Goal: Communication & Community: Share content

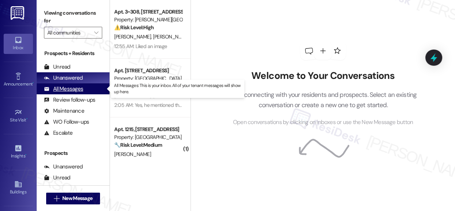
drag, startPoint x: 78, startPoint y: 90, endPoint x: 57, endPoint y: 90, distance: 20.9
click at [78, 90] on div "All Messages" at bounding box center [63, 89] width 39 height 8
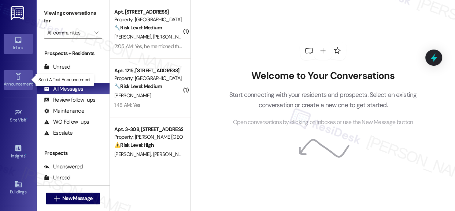
click at [18, 74] on icon at bounding box center [17, 76] width 5 height 7
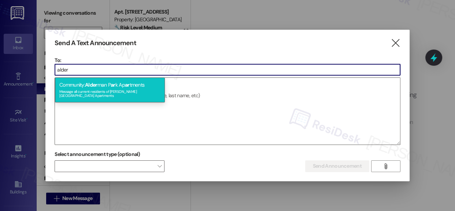
type input "alder"
click at [91, 83] on span "Alder" at bounding box center [91, 84] width 12 height 7
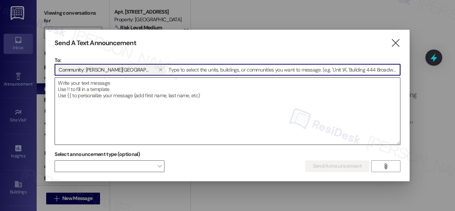
click at [100, 95] on textarea at bounding box center [227, 111] width 345 height 67
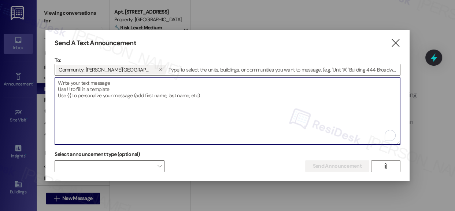
paste textarea "[URL][DOMAIN_NAME]"
type textarea "[URL][DOMAIN_NAME]"
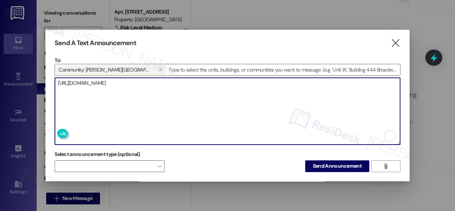
drag, startPoint x: 348, startPoint y: 81, endPoint x: 50, endPoint y: 81, distance: 297.8
click at [50, 81] on div "Send A Text Announcement  To: Community: [PERSON_NAME][GEOGRAPHIC_DATA] Apartm…" at bounding box center [227, 105] width 364 height 151
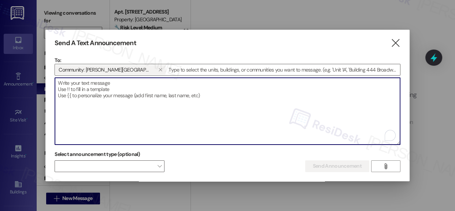
paste textarea "Hi {{first_name}}! Move-In & Referral Incentives Move in by [DATE] and take adv…"
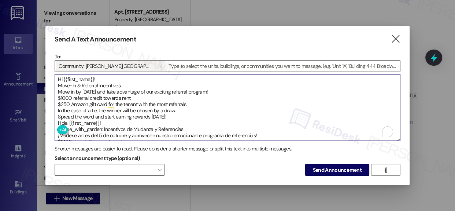
click at [172, 115] on textarea "Hi {{first_name}}! Move-In & Referral Incentives Move in by [DATE] and take adv…" at bounding box center [227, 107] width 345 height 67
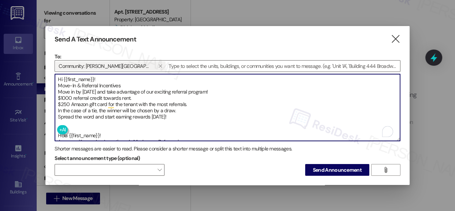
click at [136, 115] on textarea "Hi {{first_name}}! Move-In & Referral Incentives Move in by [DATE] and take adv…" at bounding box center [227, 107] width 345 height 67
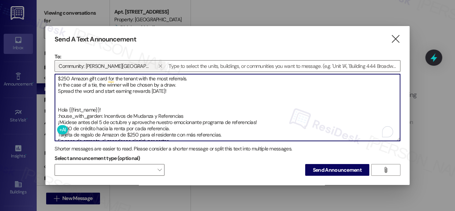
scroll to position [33, 0]
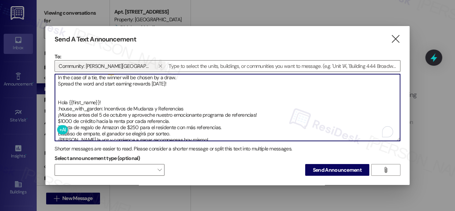
drag, startPoint x: 103, startPoint y: 106, endPoint x: 57, endPoint y: 104, distance: 45.5
click at [57, 104] on textarea "Hi {{first_name}}! Move-In & Referral Incentives Move in by [DATE] and take adv…" at bounding box center [227, 107] width 345 height 67
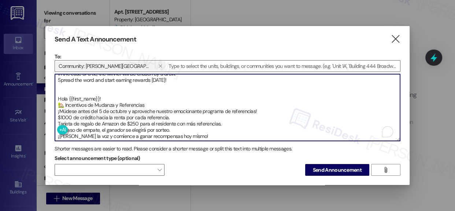
scroll to position [37, 0]
type textarea "Hi {{first_name}}! Move-In & Referral Incentives Move in by [DATE] and take adv…"
drag, startPoint x: 56, startPoint y: 115, endPoint x: 92, endPoint y: 129, distance: 37.7
click at [92, 129] on textarea "Hi {{first_name}}! Move-In & Referral Incentives Move in by [DATE] and take adv…" at bounding box center [227, 107] width 345 height 67
drag, startPoint x: 89, startPoint y: 121, endPoint x: 75, endPoint y: 120, distance: 13.9
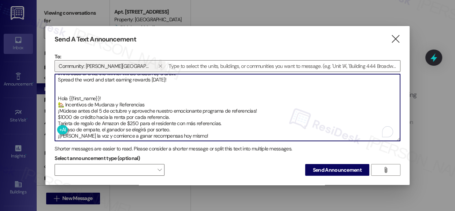
click at [75, 120] on textarea "Hi {{first_name}}! Move-In & Referral Incentives Move in by [DATE] and take adv…" at bounding box center [227, 107] width 345 height 67
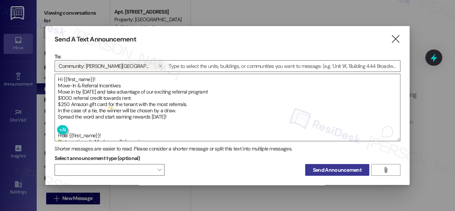
click at [344, 170] on span "Send Announcement" at bounding box center [337, 170] width 49 height 8
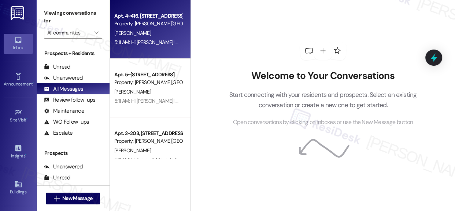
click at [149, 22] on div "Property: [PERSON_NAME][GEOGRAPHIC_DATA] Apartments" at bounding box center [148, 24] width 68 height 8
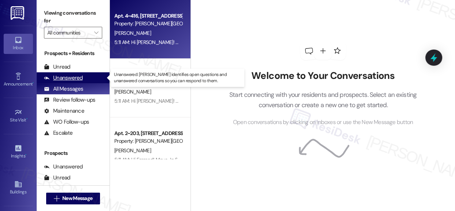
click at [72, 77] on div "Unanswered" at bounding box center [63, 78] width 39 height 8
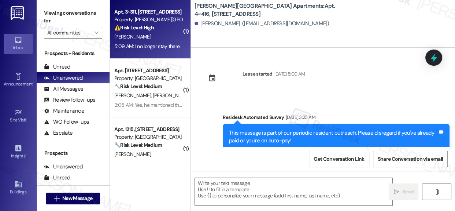
type textarea "Fetching suggested responses. Please feel free to read through the conversation…"
click at [153, 34] on div "[PERSON_NAME]" at bounding box center [148, 36] width 69 height 9
type textarea "Fetching suggested responses. Please feel free to read through the conversation…"
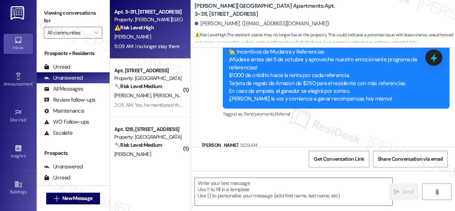
scroll to position [2616, 0]
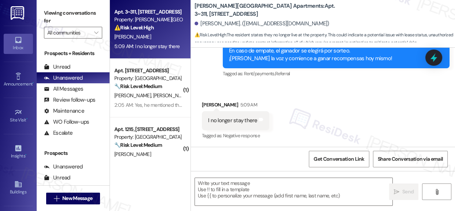
click at [249, 119] on div "I no longer stay there" at bounding box center [232, 120] width 49 height 8
copy div "I no longer stay there Tags and notes"
click at [284, 189] on textarea at bounding box center [293, 191] width 197 height 27
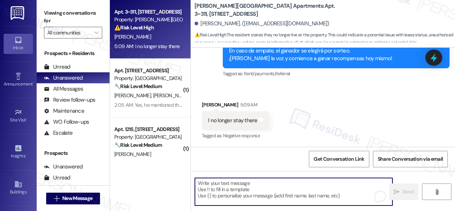
click at [284, 189] on textarea "To enrich screen reader interactions, please activate Accessibility in Grammarl…" at bounding box center [293, 191] width 197 height 27
paste textarea "Thanks for letting me know. I’ll update our notes to reflect that you no longer…"
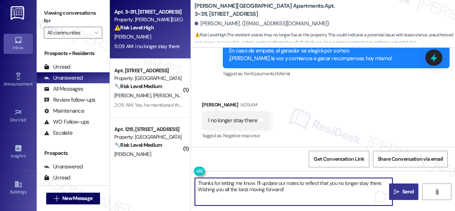
type textarea "Thanks for letting me know. I’ll update our notes to reflect that you no longer…"
click at [404, 190] on span "Send" at bounding box center [407, 192] width 11 height 8
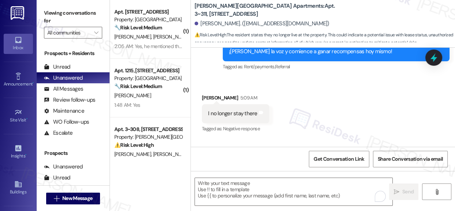
scroll to position [2616, 0]
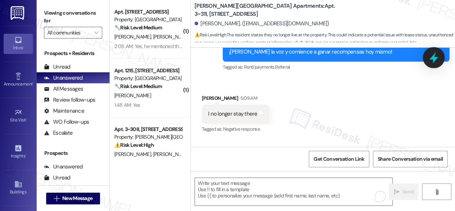
click at [437, 58] on icon at bounding box center [433, 57] width 12 height 12
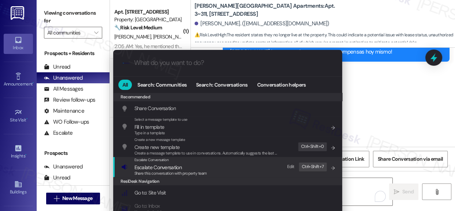
click at [158, 165] on span "Escalate Conversation" at bounding box center [157, 167] width 47 height 7
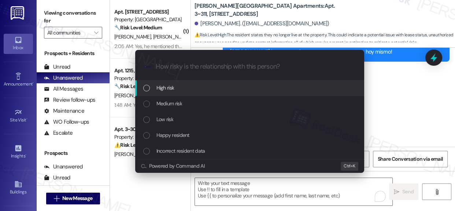
click at [183, 66] on input "How risky is the relationship with this person?" at bounding box center [255, 67] width 199 height 8
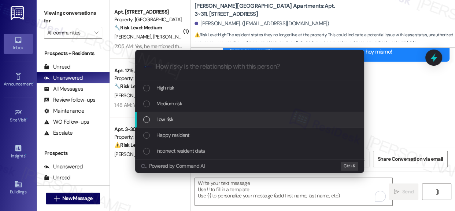
click at [160, 119] on span "Low risk" at bounding box center [164, 119] width 17 height 8
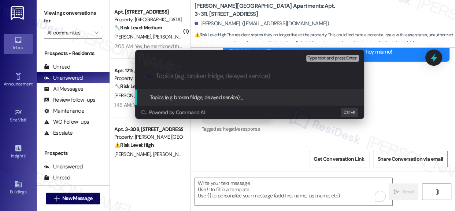
paste input "Resident Status Update – Moved Out"
type input "Resident Status Update – Moved Out"
click at [187, 99] on span "Topics (e.g. broken fridge, delayed service):" at bounding box center [195, 97] width 91 height 7
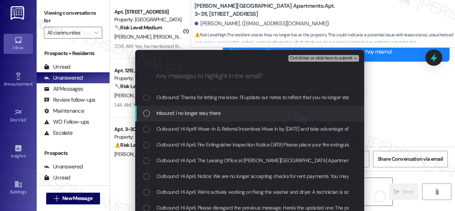
click at [145, 113] on div "List of options" at bounding box center [146, 113] width 7 height 7
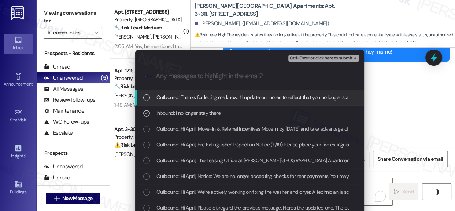
click at [323, 58] on span "Ctrl+Enter or click here to submit" at bounding box center [321, 58] width 63 height 5
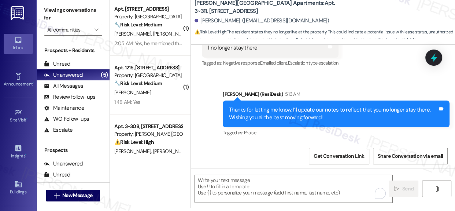
scroll to position [4, 0]
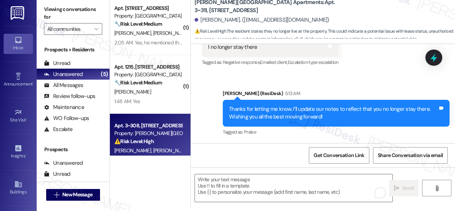
click at [144, 131] on div "Property: [PERSON_NAME][GEOGRAPHIC_DATA] Apartments" at bounding box center [148, 133] width 68 height 8
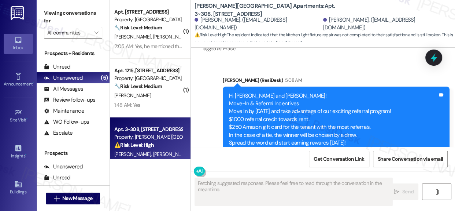
scroll to position [955, 0]
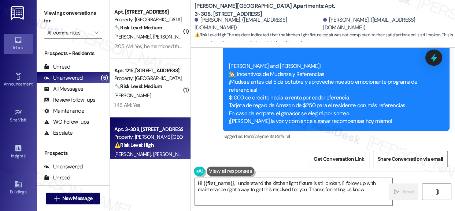
type textarea "Hi {{first_name}}, I understand the kitchen light fixture is still broken. I'll…"
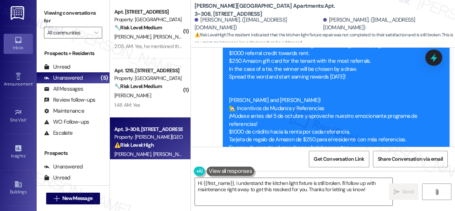
scroll to position [888, 0]
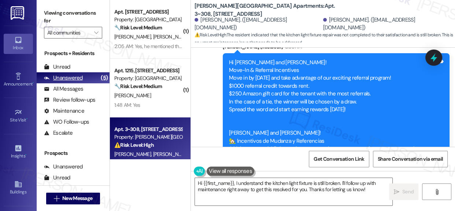
click at [62, 77] on div "Unanswered" at bounding box center [63, 78] width 39 height 8
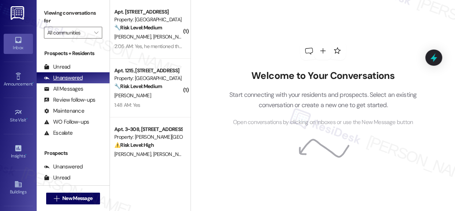
drag, startPoint x: 74, startPoint y: 78, endPoint x: 106, endPoint y: 66, distance: 34.4
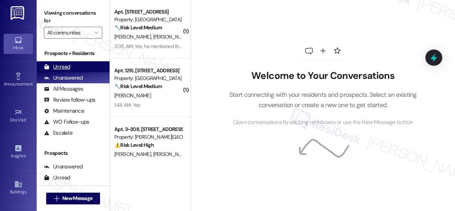
click at [74, 78] on div "Unanswered" at bounding box center [63, 78] width 39 height 8
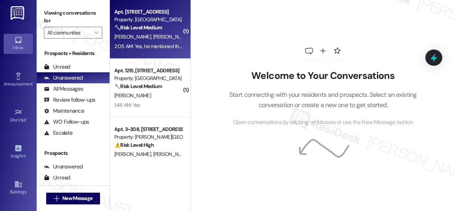
click at [152, 26] on strong "🔧 Risk Level: Medium" at bounding box center [138, 27] width 48 height 7
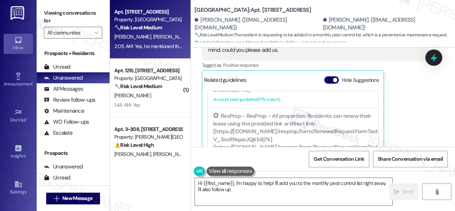
scroll to position [3108, 0]
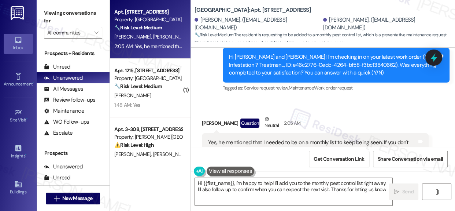
type textarea "Hi {{first_name}}, I'm happy to help! I'll add you to the monthly pest control …"
click at [251, 138] on div "Yes, he mentioned that I needed to be on a monthly list to keep being seen. If …" at bounding box center [312, 146] width 209 height 16
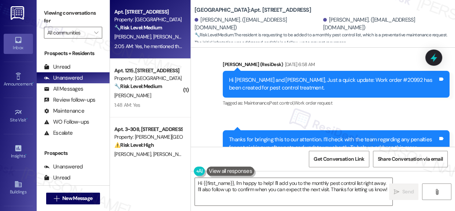
scroll to position [2941, 0]
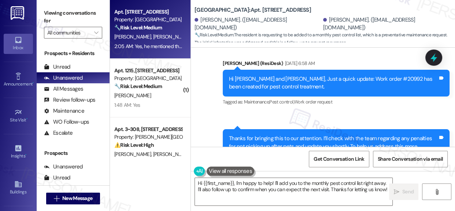
click at [302, 134] on div "Thanks for bringing this to our attention. I’ll check with the team regarding a…" at bounding box center [333, 150] width 209 height 32
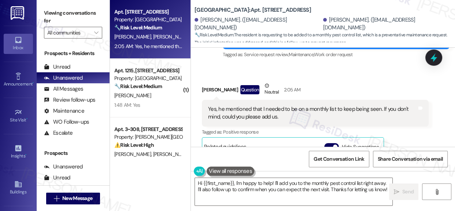
scroll to position [200, 0]
click at [321, 194] on textarea "Hi {{first_name}}, I'm happy to help! I'll add you to the monthly pest control …" at bounding box center [293, 191] width 197 height 27
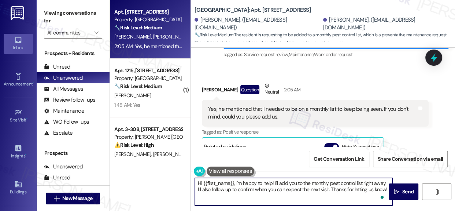
click at [357, 190] on textarea "Hi {{first_name}}, I'm happy to help! I'll add you to the monthly pest control …" at bounding box center [293, 191] width 197 height 27
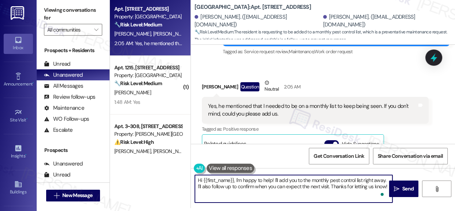
scroll to position [4, 0]
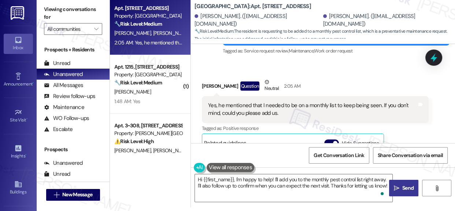
click at [402, 186] on span "Send" at bounding box center [407, 188] width 11 height 8
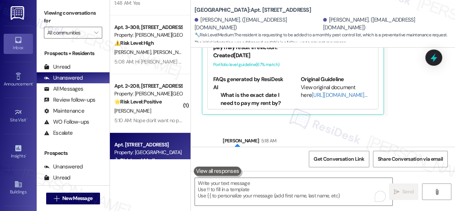
scroll to position [0, 0]
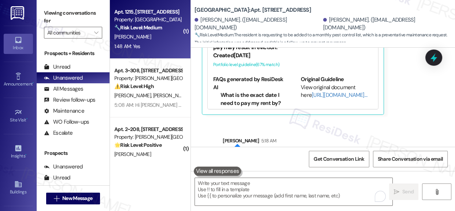
click at [124, 13] on div "Apt. 1215, [STREET_ADDRESS]" at bounding box center [148, 12] width 68 height 8
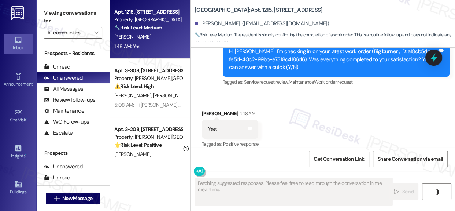
scroll to position [1084, 0]
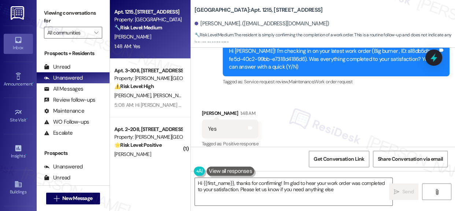
type textarea "Hi {{first_name}}, thanks for confirming! I'm glad to hear your work order was …"
click at [433, 62] on icon at bounding box center [433, 57] width 9 height 11
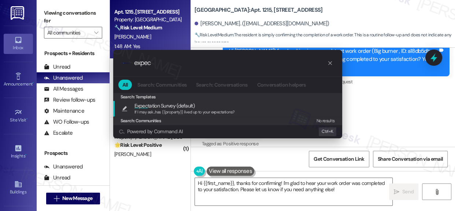
type input "expec"
click at [147, 103] on span "Expec" at bounding box center [141, 105] width 14 height 7
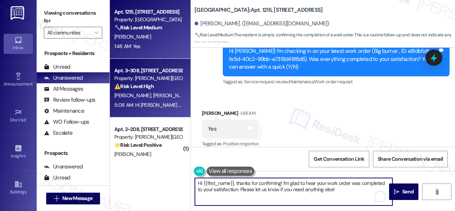
type textarea "If I may ask...has {{property}} lived up to your expectations?"
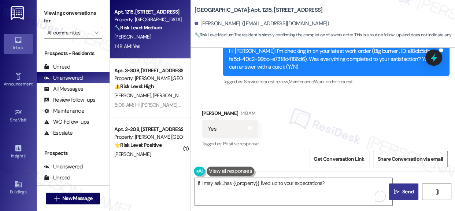
click at [405, 194] on span "Send" at bounding box center [407, 192] width 11 height 8
click at [251, 125] on icon at bounding box center [249, 127] width 5 height 5
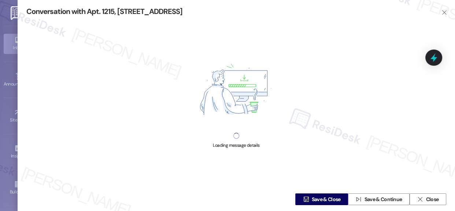
scroll to position [1083, 0]
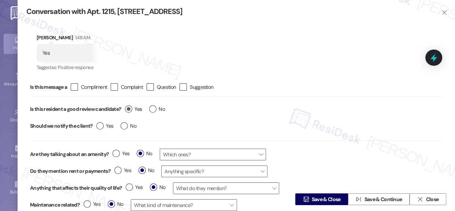
click at [131, 107] on label "Yes" at bounding box center [133, 109] width 17 height 8
click at [131, 107] on input "Yes" at bounding box center [133, 110] width 17 height 10
radio input "true"
click at [310, 195] on span " Save & Close" at bounding box center [321, 198] width 40 height 11
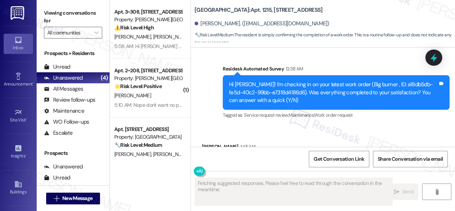
scroll to position [1145, 0]
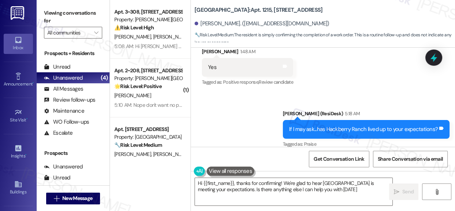
type textarea "Hi {{first_name}}, thanks for confirming! We're glad to hear Hackberry Ranch is…"
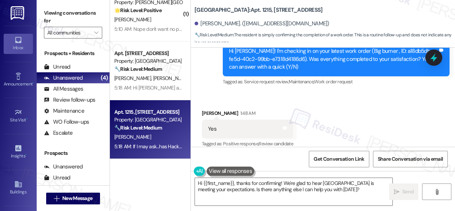
scroll to position [1045, 0]
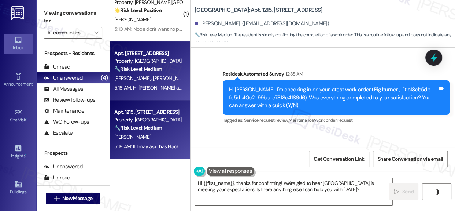
click at [147, 62] on div "Property: [GEOGRAPHIC_DATA]" at bounding box center [148, 61] width 68 height 8
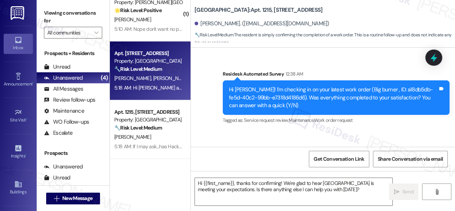
type textarea "Fetching suggested responses. Please feel free to read through the conversation…"
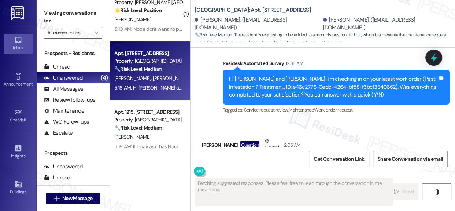
scroll to position [216, 0]
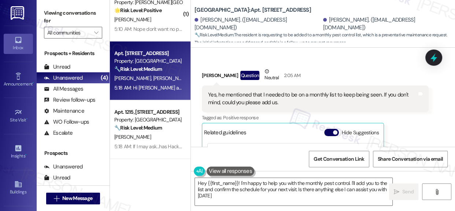
type textarea "Hey {{first_name}}! I'm happy to help you with the monthly pest control. I'll a…"
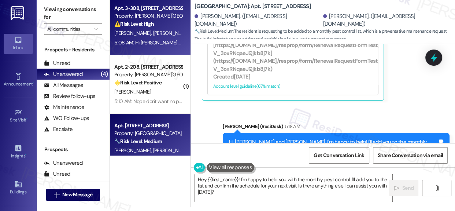
scroll to position [0, 0]
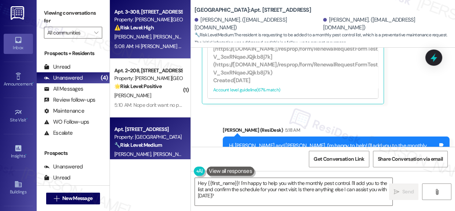
click at [152, 28] on strong "⚠️ Risk Level: High" at bounding box center [134, 27] width 40 height 7
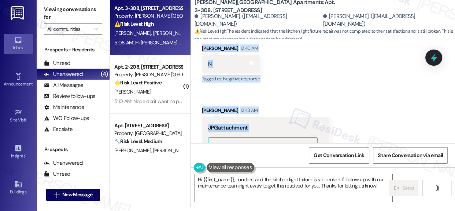
scroll to position [539, 0]
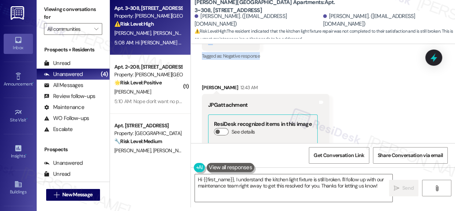
drag, startPoint x: 227, startPoint y: 75, endPoint x: 282, endPoint y: 54, distance: 59.2
click at [282, 54] on div "Lease started Oct 26, 2024 at 8:00 AM Announcement, sent via SMS Sarah (ResiDes…" at bounding box center [323, 93] width 264 height 99
copy div "Hi Dominic and Dannette! I'm checking in on your latest work order (Kitchen lig…"
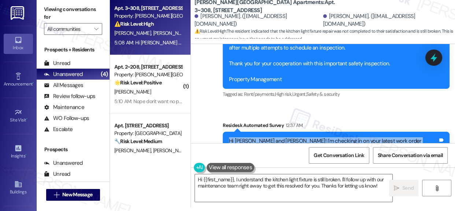
scroll to position [373, 0]
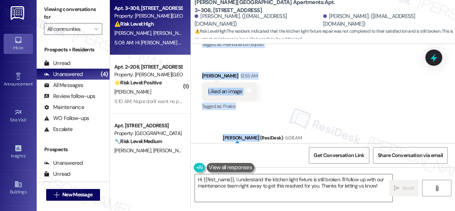
scroll to position [811, 0]
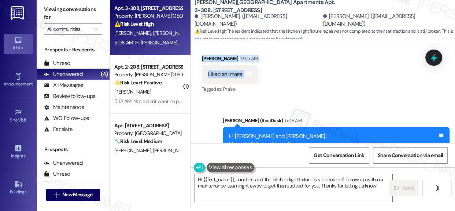
drag, startPoint x: 226, startPoint y: 128, endPoint x: 283, endPoint y: 77, distance: 76.3
click at [283, 77] on div "Lease started Oct 26, 2024 at 8:00 AM Announcement, sent via SMS Sarah (ResiDes…" at bounding box center [323, 93] width 264 height 99
copy div "Hi Dominic and Dannette! I'm checking in on your latest work order (Kitchen lig…"
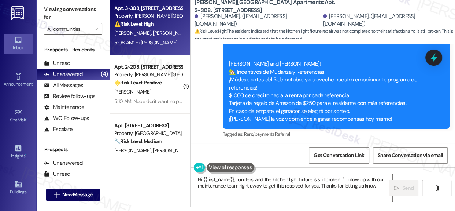
scroll to position [955, 0]
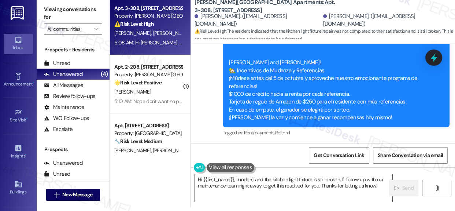
click at [279, 184] on textarea "Hi {{first_name}}, I understand the kitchen light fixture is still broken. I'll…" at bounding box center [293, 187] width 197 height 27
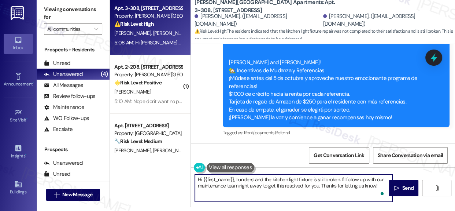
click at [279, 184] on textarea "Hi {{first_name}}, I understand the kitchen light fixture is still broken. I'll…" at bounding box center [293, 187] width 197 height 27
paste textarea "Thank you both for the update. I’m sorry to hear the kitchen light fixtures are…"
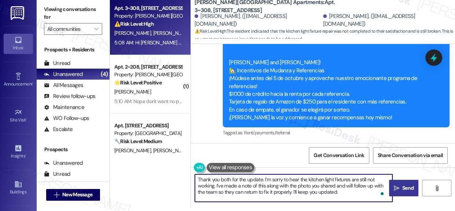
type textarea "Thank you both for the update. I’m sorry to hear the kitchen light fixtures are…"
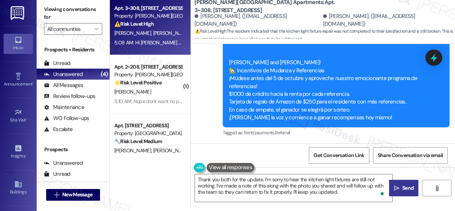
click at [401, 189] on span "Send" at bounding box center [408, 188] width 14 height 8
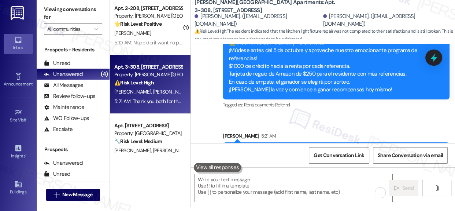
scroll to position [921, 0]
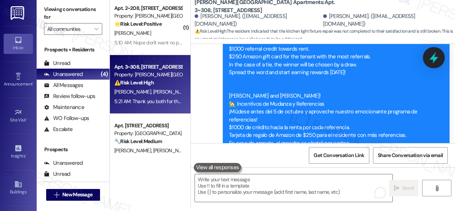
click at [436, 59] on icon at bounding box center [433, 57] width 12 height 12
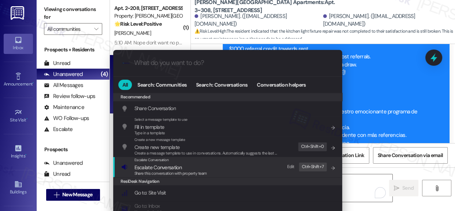
click at [170, 166] on span "Escalate Conversation" at bounding box center [157, 167] width 47 height 7
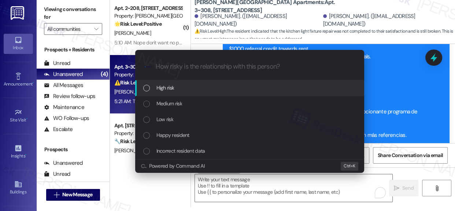
click at [150, 89] on div "High risk" at bounding box center [250, 88] width 214 height 8
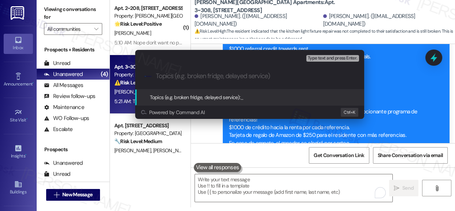
click at [215, 79] on input "Topics (e.g. broken fridge, delayed service)" at bounding box center [255, 76] width 199 height 8
paste input "Follow-Up Note – Kitchen Light Fixtures Still Not Repaired (Work Order #424fee4…"
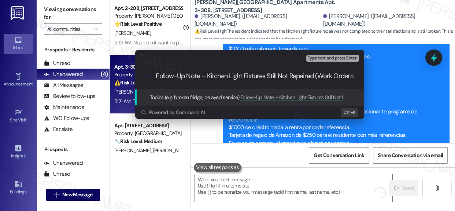
scroll to position [0, 136]
type input "Follow-Up Note – Kitchen Light Fixtures Still Not Repaired (Work Order #424fee4…"
click at [215, 97] on span "Topics (e.g. broken fridge, delayed service):" at bounding box center [195, 97] width 91 height 7
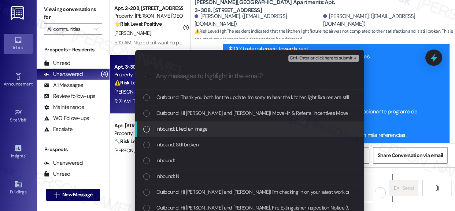
click at [144, 130] on div "List of options" at bounding box center [146, 129] width 7 height 7
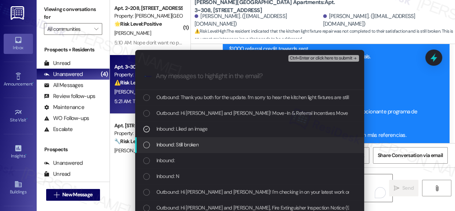
click at [145, 143] on div "List of options" at bounding box center [146, 144] width 7 height 7
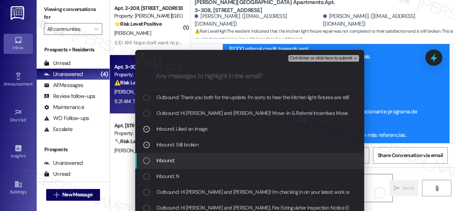
click at [144, 159] on div "List of options" at bounding box center [146, 160] width 7 height 7
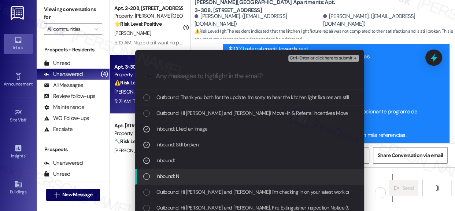
click at [150, 175] on div "Inbound: N" at bounding box center [250, 176] width 214 height 8
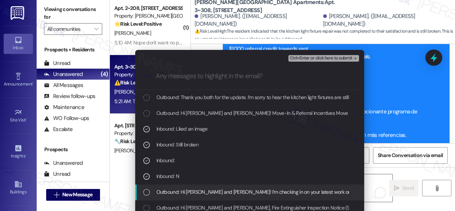
click at [146, 190] on div "List of options" at bounding box center [146, 192] width 7 height 7
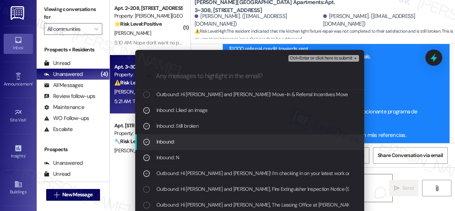
scroll to position [29, 0]
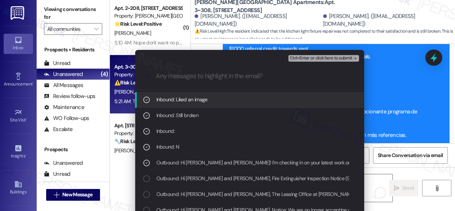
drag, startPoint x: 321, startPoint y: 56, endPoint x: 318, endPoint y: 59, distance: 3.9
click at [320, 58] on span "Ctrl+Enter or click here to submit" at bounding box center [321, 58] width 63 height 5
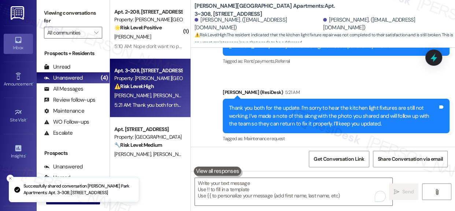
scroll to position [1032, 0]
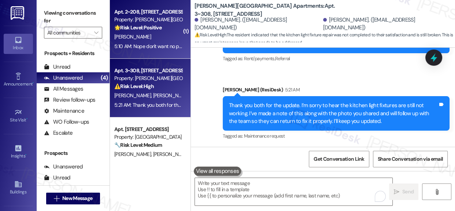
click at [142, 40] on div "[PERSON_NAME]" at bounding box center [148, 36] width 69 height 9
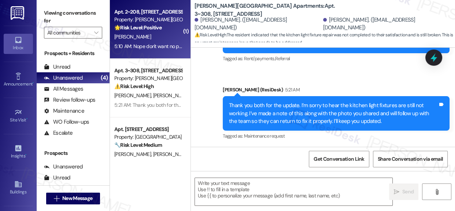
type textarea "Fetching suggested responses. Please feel free to read through the conversation…"
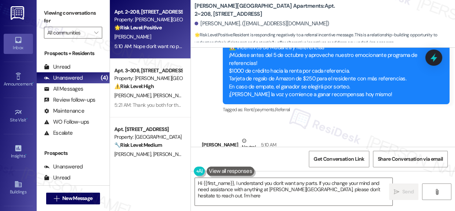
scroll to position [7293, 0]
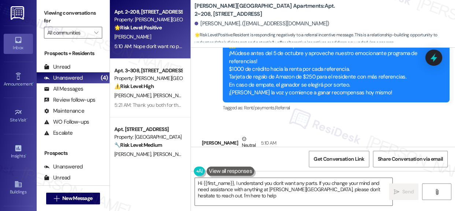
type textarea "Hi {{first_name}}, I understand you don't want any parts. If you change your mi…"
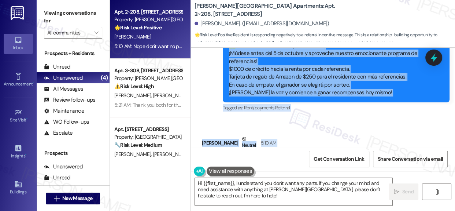
drag, startPoint x: 228, startPoint y: 62, endPoint x: 281, endPoint y: 125, distance: 82.4
click at [281, 125] on div "Survey, sent via SMS Residesk Automated Survey Jan 15, 2025 at 1:34 AM Hi Dionn…" at bounding box center [323, 97] width 264 height 99
copy div "Hola Dionne! 🏡 Incentivos de Mudanza y Referencias ¡Múdese antes del 5 de octub…"
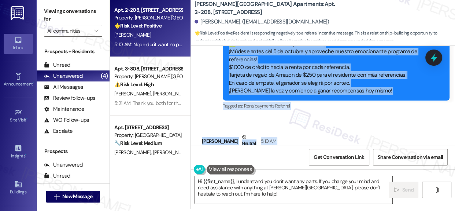
scroll to position [4, 0]
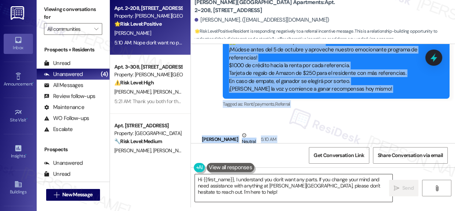
click at [339, 186] on textarea "Hi {{first_name}}, I understand you don't want any parts. If you change your mi…" at bounding box center [293, 187] width 197 height 27
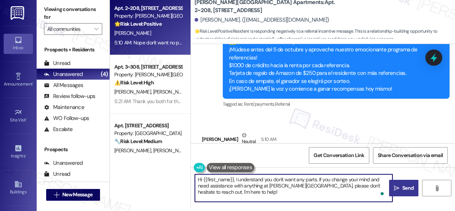
click at [401, 186] on span "Send" at bounding box center [408, 188] width 14 height 8
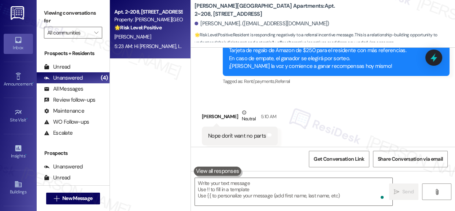
scroll to position [7359, 0]
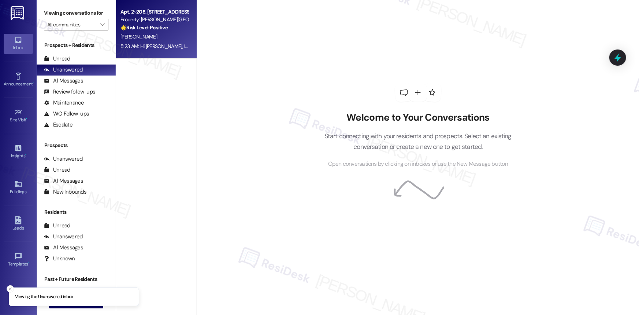
click at [153, 18] on div "Property: [PERSON_NAME][GEOGRAPHIC_DATA] Apartments" at bounding box center [155, 20] width 68 height 8
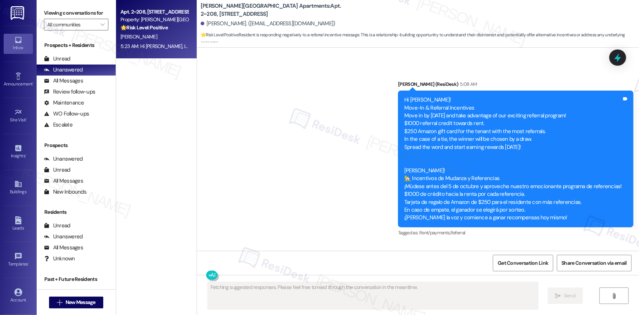
scroll to position [6569, 0]
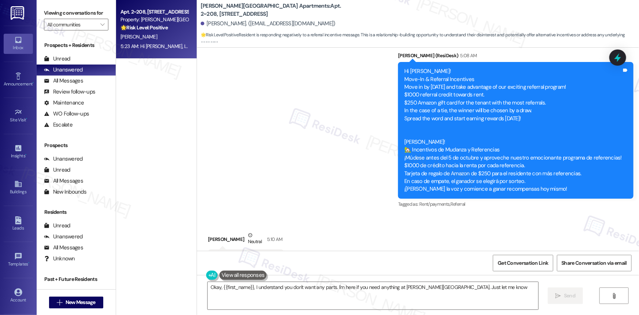
type textarea "Okay, {{first_name}}, I understand you don't want any parts. I'm here if you ne…"
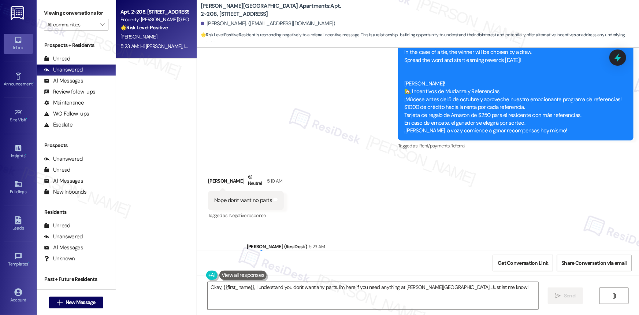
scroll to position [6639, 0]
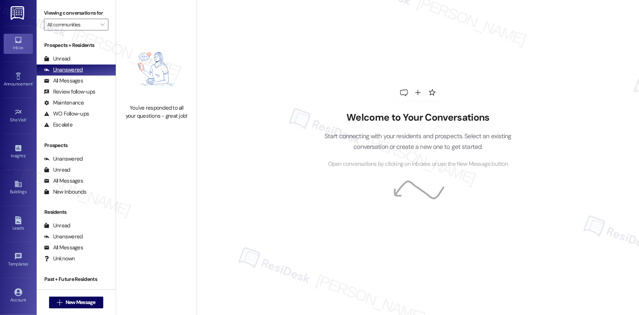
click at [69, 70] on div "Unanswered" at bounding box center [63, 70] width 39 height 8
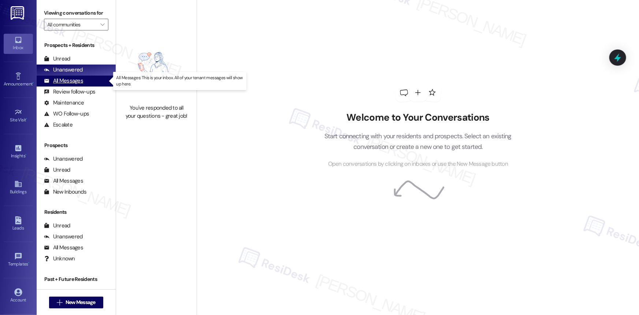
click at [66, 79] on div "All Messages" at bounding box center [63, 81] width 39 height 8
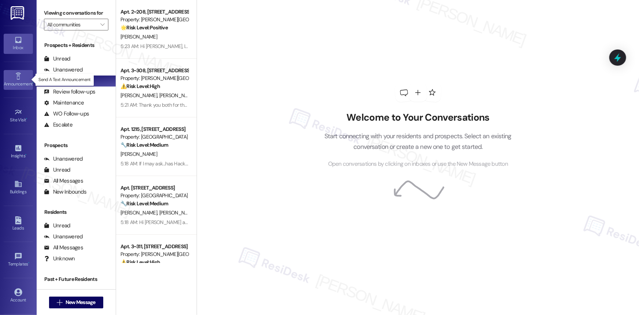
click at [18, 79] on icon at bounding box center [18, 76] width 8 height 8
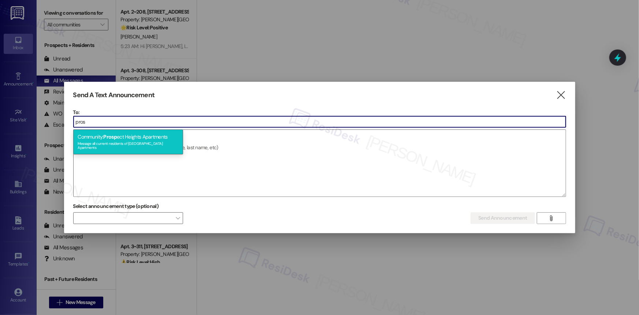
type input "pros"
click at [134, 136] on div "Community: Prosp ect Heights Apartments Message all current residents of Prospe…" at bounding box center [128, 141] width 110 height 25
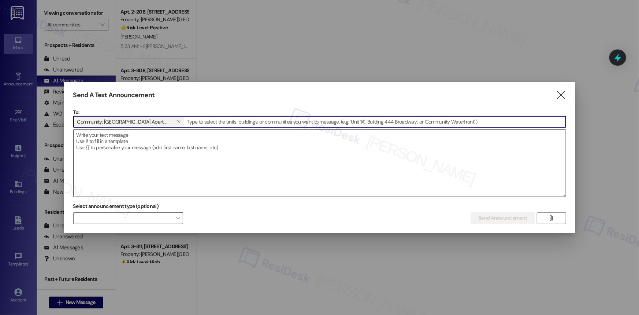
click at [140, 147] on textarea at bounding box center [320, 163] width 492 height 67
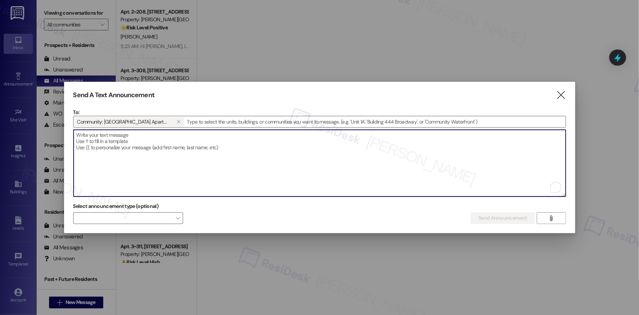
click at [100, 137] on textarea "To enrich screen reader interactions, please activate Accessibility in Grammarl…" at bounding box center [320, 163] width 492 height 67
paste textarea "Hi {{first_name}}! We’ll be open tomorrow at Prospect Height Apartments from 10…"
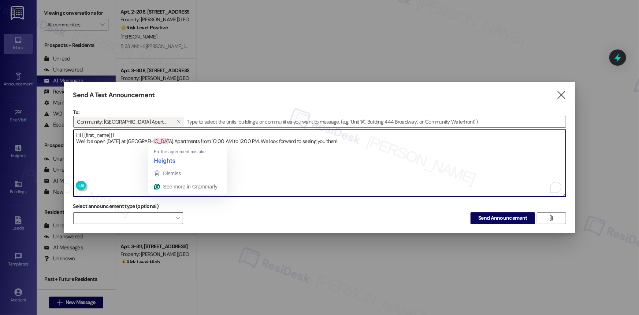
click at [162, 139] on textarea "Hi {{first_name}}! We’ll be open tomorrow at Prospect Height Apartments from 10…" at bounding box center [320, 163] width 492 height 67
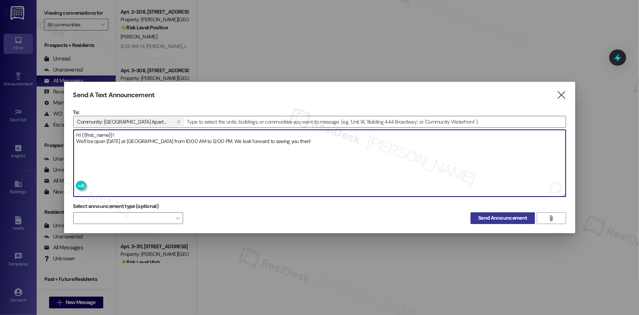
type textarea "Hi {{first_name}}! We’ll be open tomorrow at Prospect Heights Apartments from 1…"
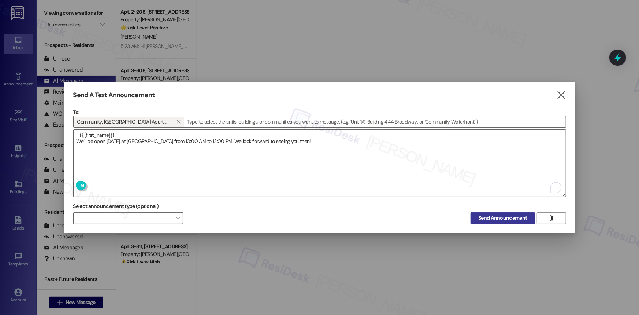
click at [491, 214] on span "Send Announcement" at bounding box center [502, 218] width 49 height 8
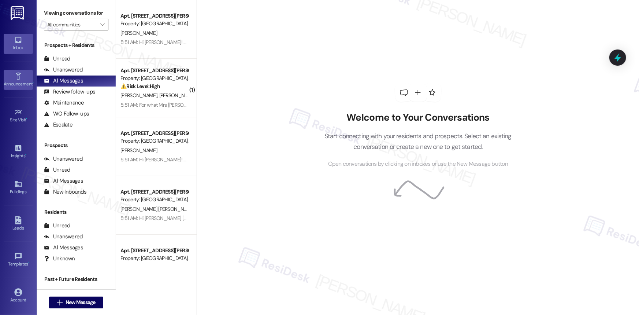
click at [15, 74] on icon at bounding box center [18, 76] width 8 height 8
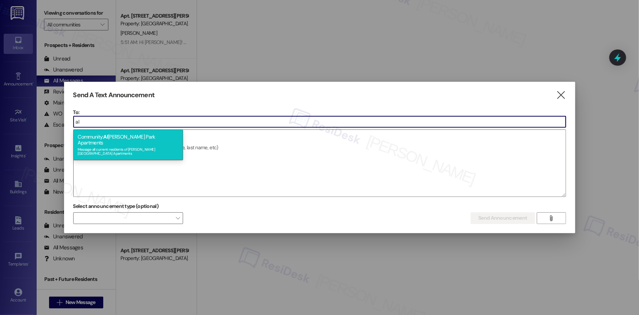
type input "al"
click at [121, 139] on div "Community: Al derman Park Apartments Message all current residents of Alderman …" at bounding box center [128, 144] width 110 height 31
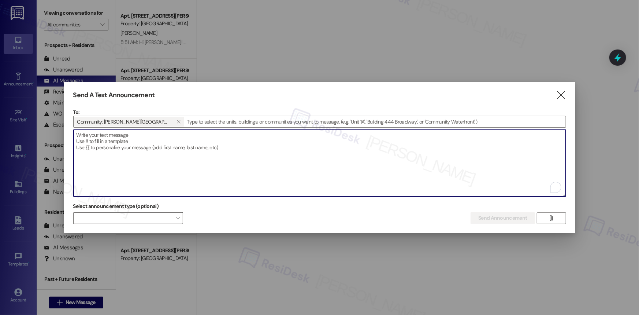
click at [112, 140] on textarea "To enrich screen reader interactions, please activate Accessibility in Grammarl…" at bounding box center [320, 163] width 492 height 67
paste textarea "Hi {{first_name}}! We’ll be open tomorrow at Alderman Park Apartments from 1:00…"
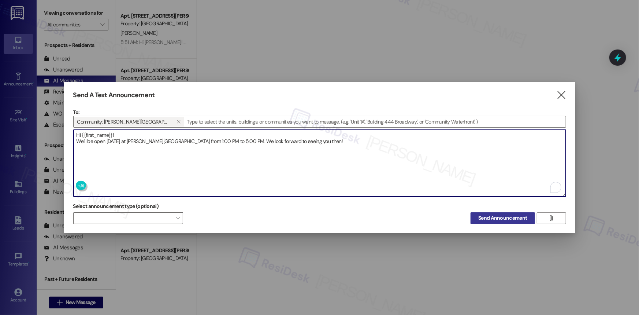
type textarea "Hi {{first_name}}! We’ll be open tomorrow at Alderman Park Apartments from 1:00…"
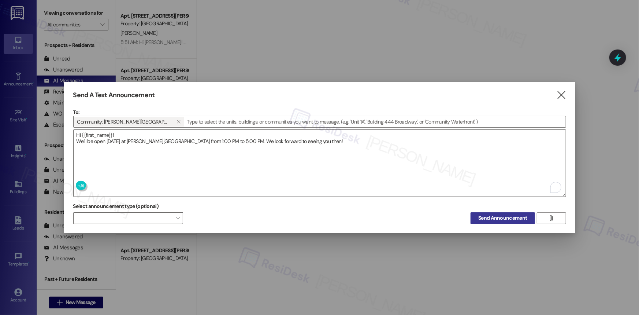
click at [505, 215] on span "Send Announcement" at bounding box center [502, 218] width 49 height 8
